Goal: Transaction & Acquisition: Purchase product/service

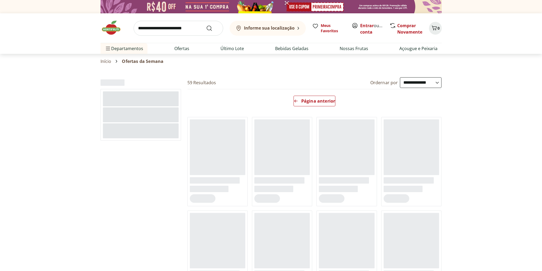
select select "**********"
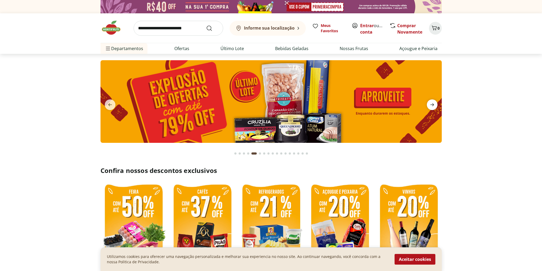
click at [434, 105] on icon "next" at bounding box center [432, 104] width 6 height 6
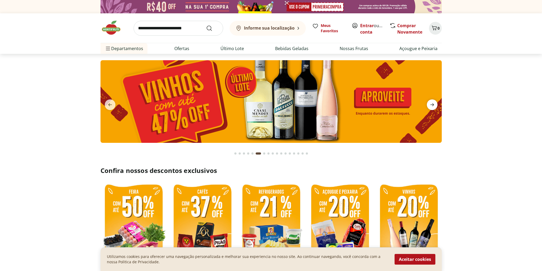
click at [434, 105] on icon "next" at bounding box center [432, 104] width 6 height 6
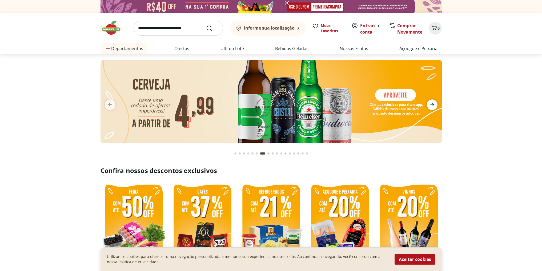
click at [434, 105] on icon "next" at bounding box center [432, 104] width 6 height 6
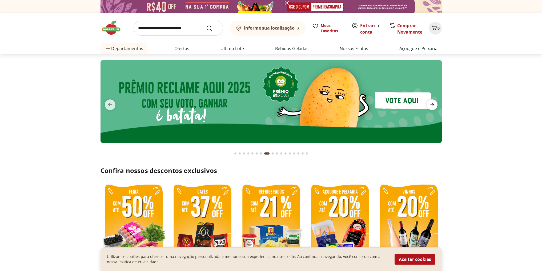
click at [434, 105] on icon "next" at bounding box center [432, 104] width 6 height 6
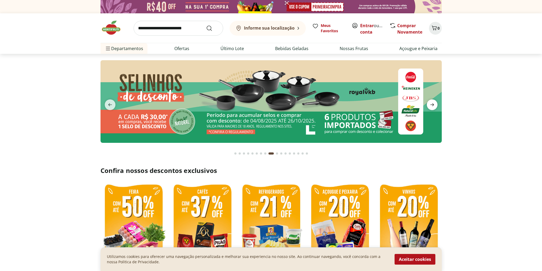
click at [434, 105] on icon "next" at bounding box center [432, 104] width 6 height 6
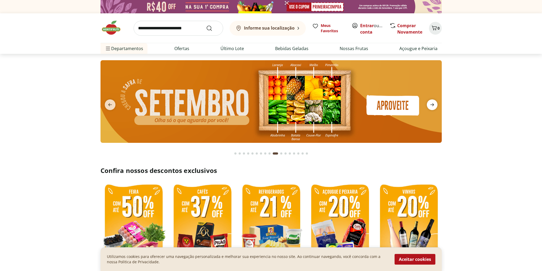
click at [434, 105] on icon "next" at bounding box center [432, 104] width 6 height 6
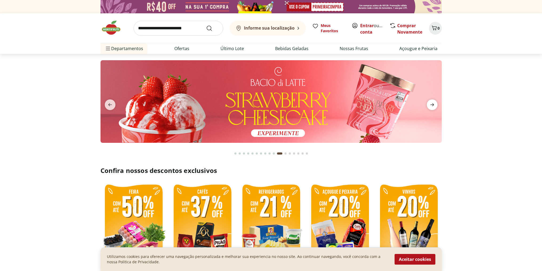
click at [434, 105] on icon "next" at bounding box center [432, 104] width 6 height 6
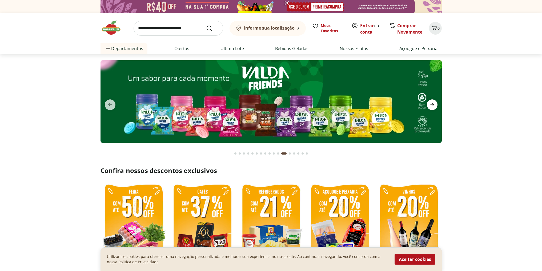
click at [434, 105] on icon "next" at bounding box center [432, 104] width 6 height 6
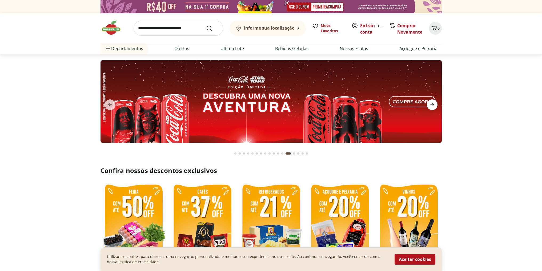
click at [434, 105] on icon "next" at bounding box center [432, 104] width 6 height 6
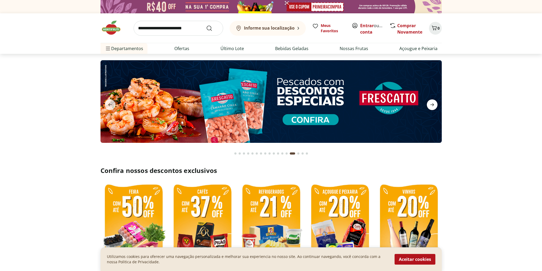
click at [434, 105] on icon "next" at bounding box center [432, 104] width 6 height 6
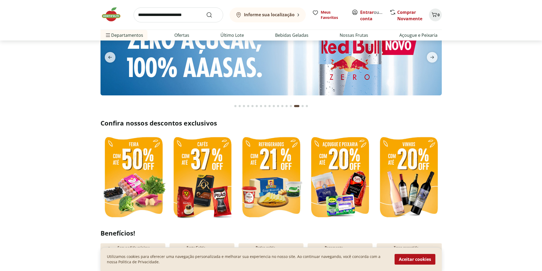
scroll to position [53, 0]
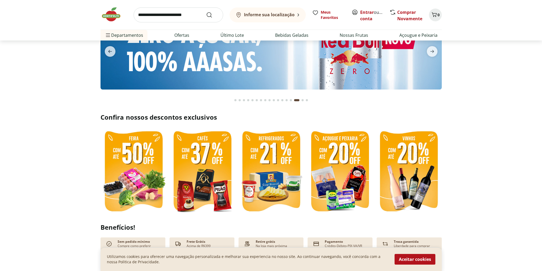
click at [212, 167] on img at bounding box center [202, 172] width 66 height 88
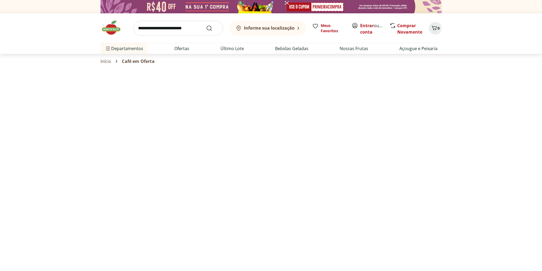
select select "**********"
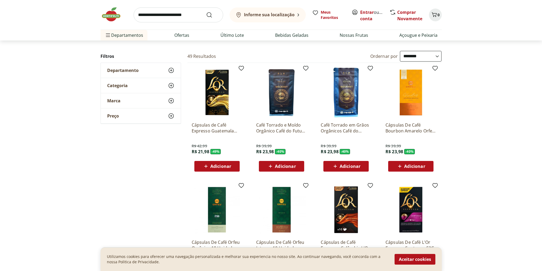
scroll to position [27, 0]
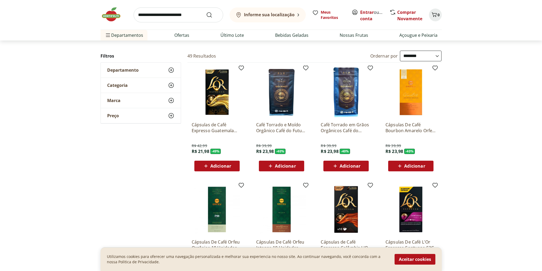
click at [362, 88] on img at bounding box center [345, 92] width 51 height 51
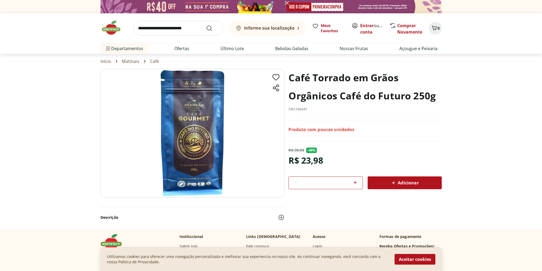
select select "**********"
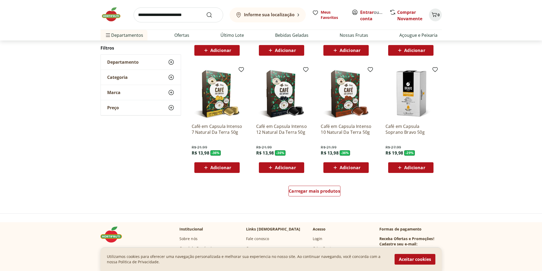
scroll to position [266, 0]
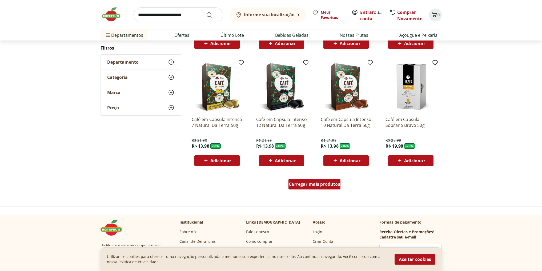
click at [315, 187] on div "Carregar mais produtos" at bounding box center [314, 184] width 52 height 11
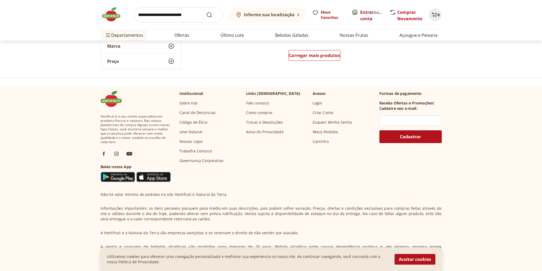
scroll to position [426, 0]
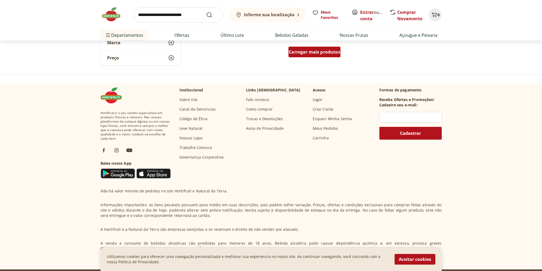
click at [303, 50] on span "Carregar mais produtos" at bounding box center [313, 52] width 51 height 4
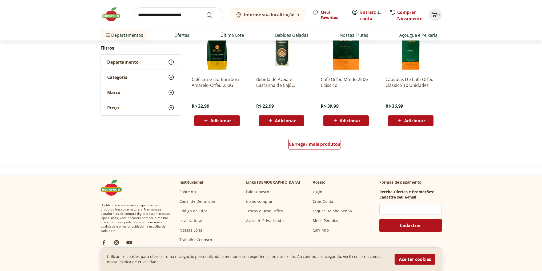
scroll to position [334, 0]
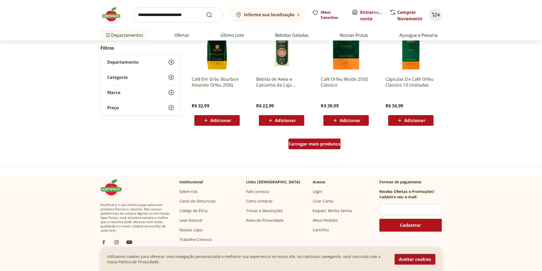
click at [303, 145] on span "Carregar mais produtos" at bounding box center [313, 144] width 51 height 4
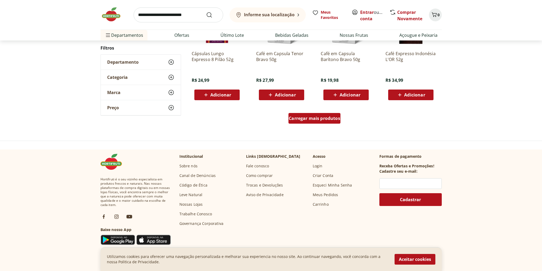
click at [328, 124] on link "Carregar mais produtos" at bounding box center [314, 119] width 52 height 13
